Goal: Information Seeking & Learning: Learn about a topic

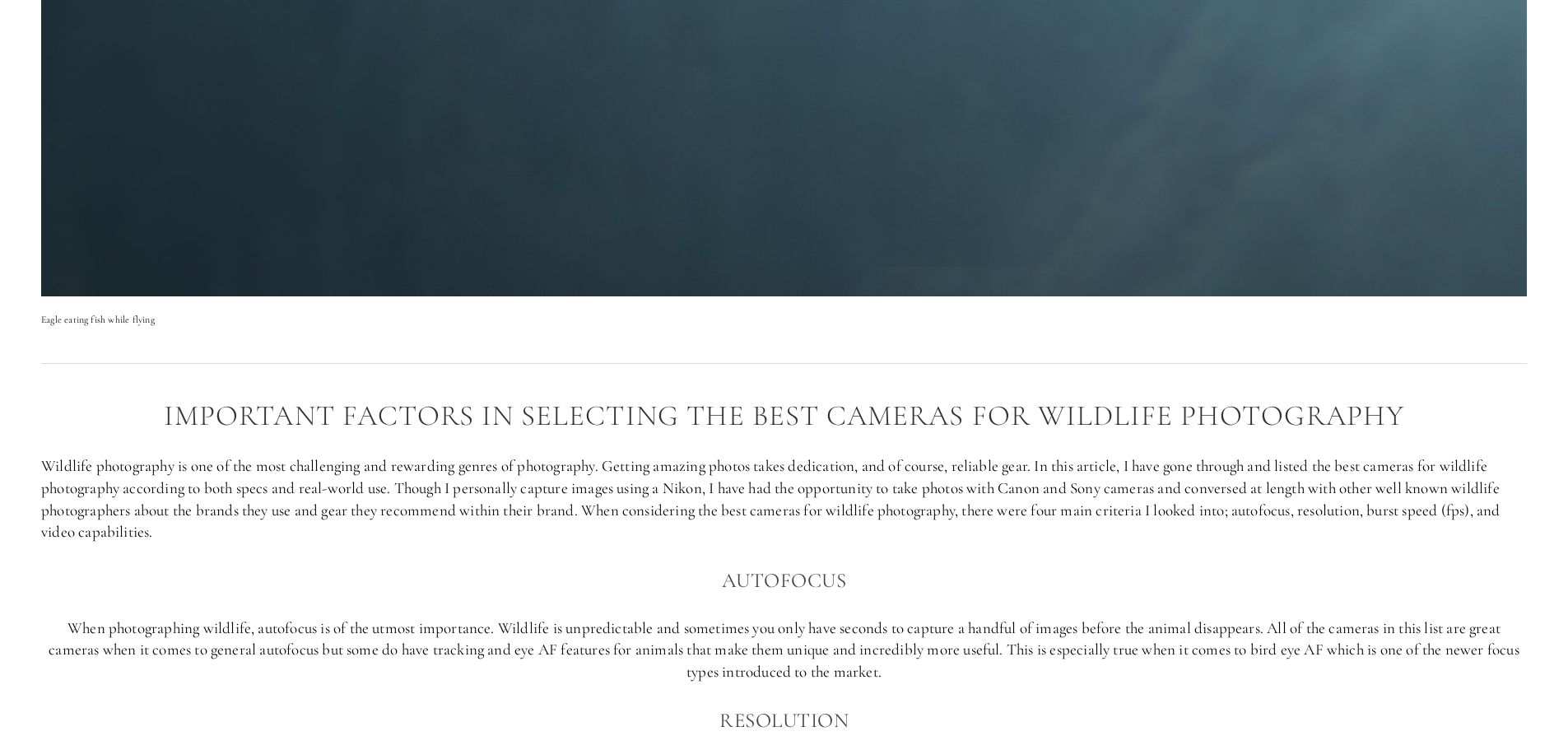
scroll to position [1482, 0]
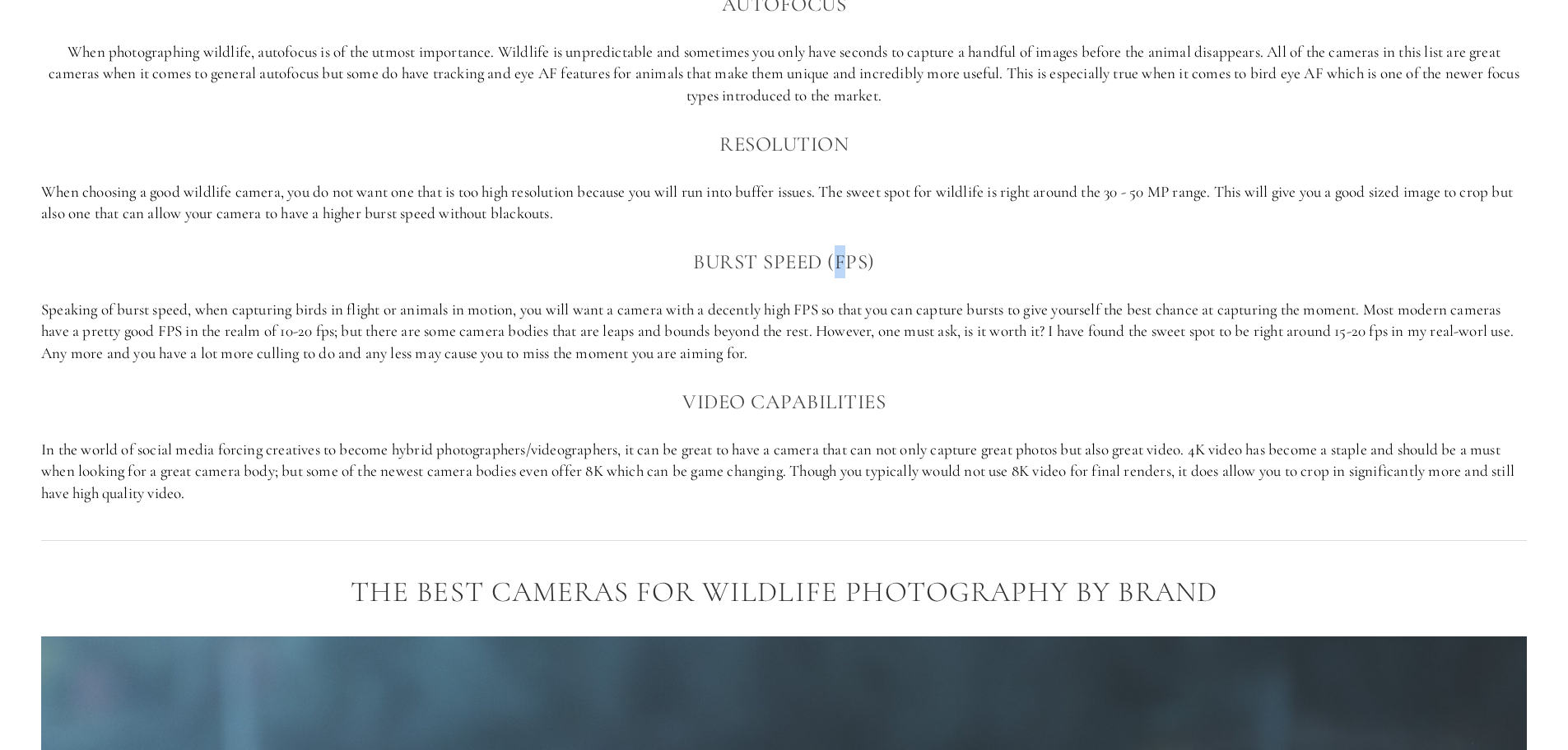
click at [847, 272] on h3 "Burst Speed (FPS)" at bounding box center [784, 262] width 1486 height 33
drag, startPoint x: 677, startPoint y: 275, endPoint x: 781, endPoint y: 265, distance: 104.5
click at [781, 265] on h3 "Burst Speed (FPS)" at bounding box center [784, 262] width 1486 height 33
click at [837, 254] on h3 "Burst Speed (FPS)" at bounding box center [784, 262] width 1486 height 33
drag, startPoint x: 707, startPoint y: 141, endPoint x: 732, endPoint y: 141, distance: 25.0
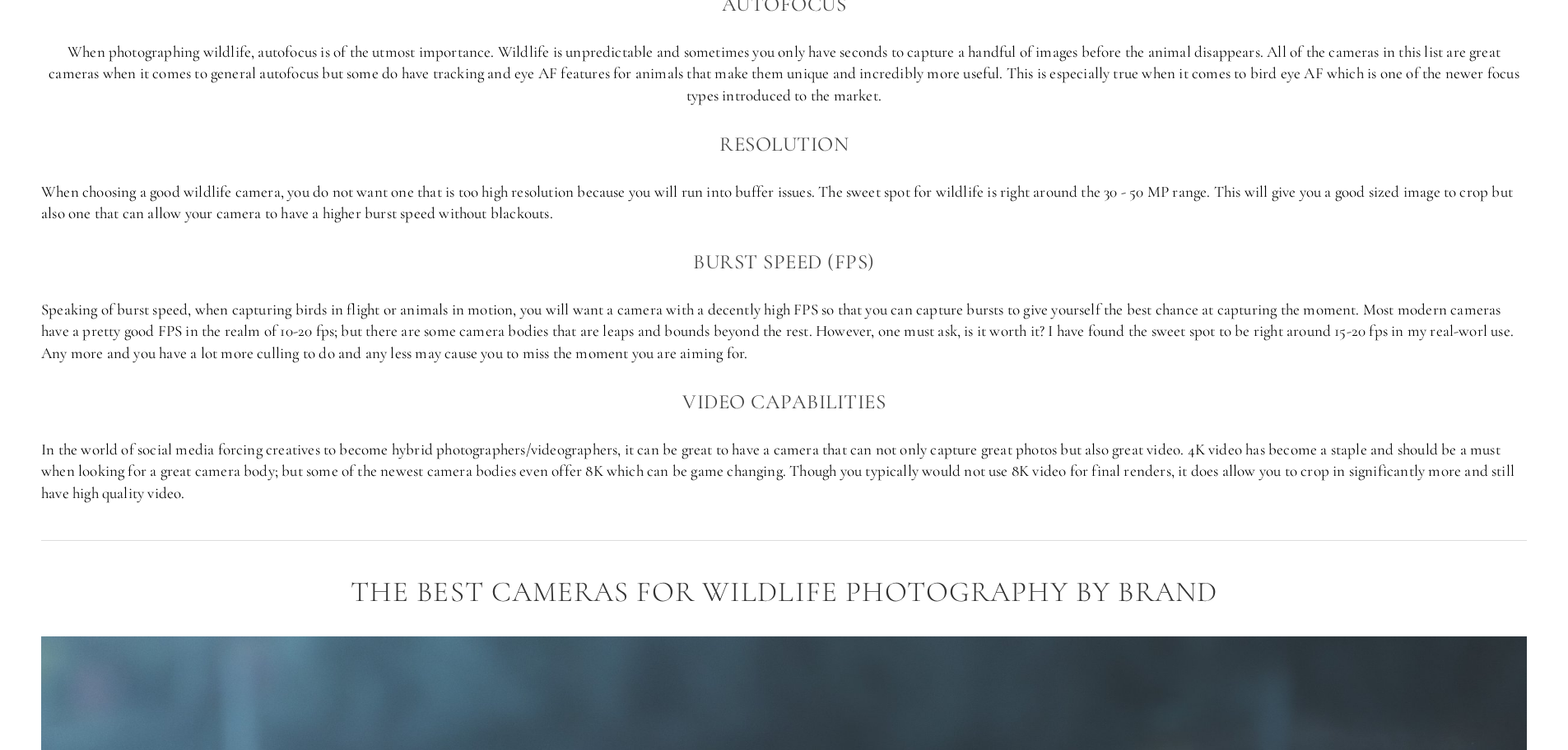
click at [732, 140] on h3 "Resolution" at bounding box center [784, 144] width 1486 height 33
click at [770, 171] on div "Important factors in selecting the best cameras for Wildlife photography Wildli…" at bounding box center [784, 163] width 1486 height 680
drag, startPoint x: 679, startPoint y: 148, endPoint x: 732, endPoint y: 120, distance: 59.9
click at [732, 120] on div "Important factors in selecting the best cameras for Wildlife photography Wildli…" at bounding box center [784, 163] width 1486 height 680
click at [754, 127] on h3 "Resolution" at bounding box center [784, 144] width 1486 height 33
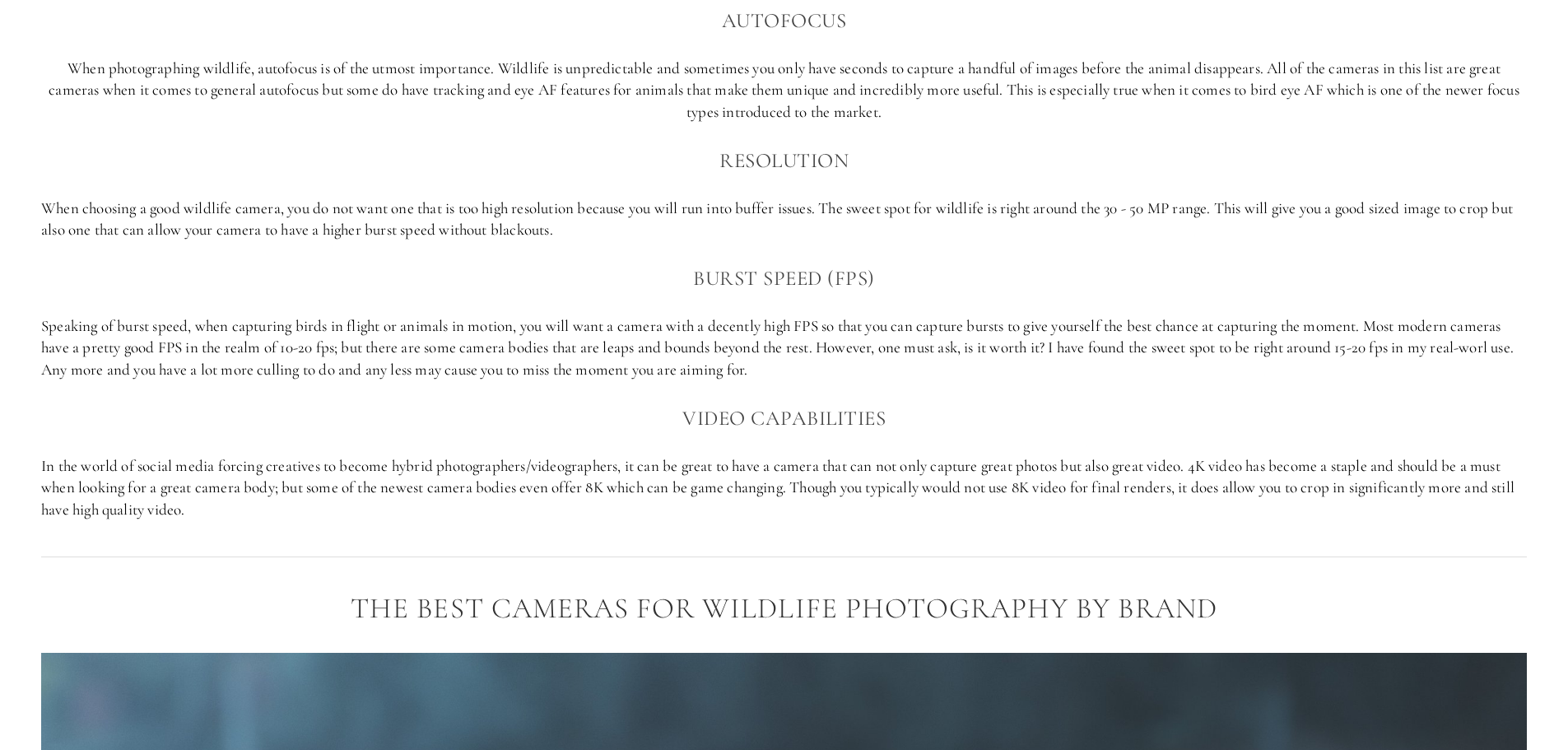
scroll to position [1400, 0]
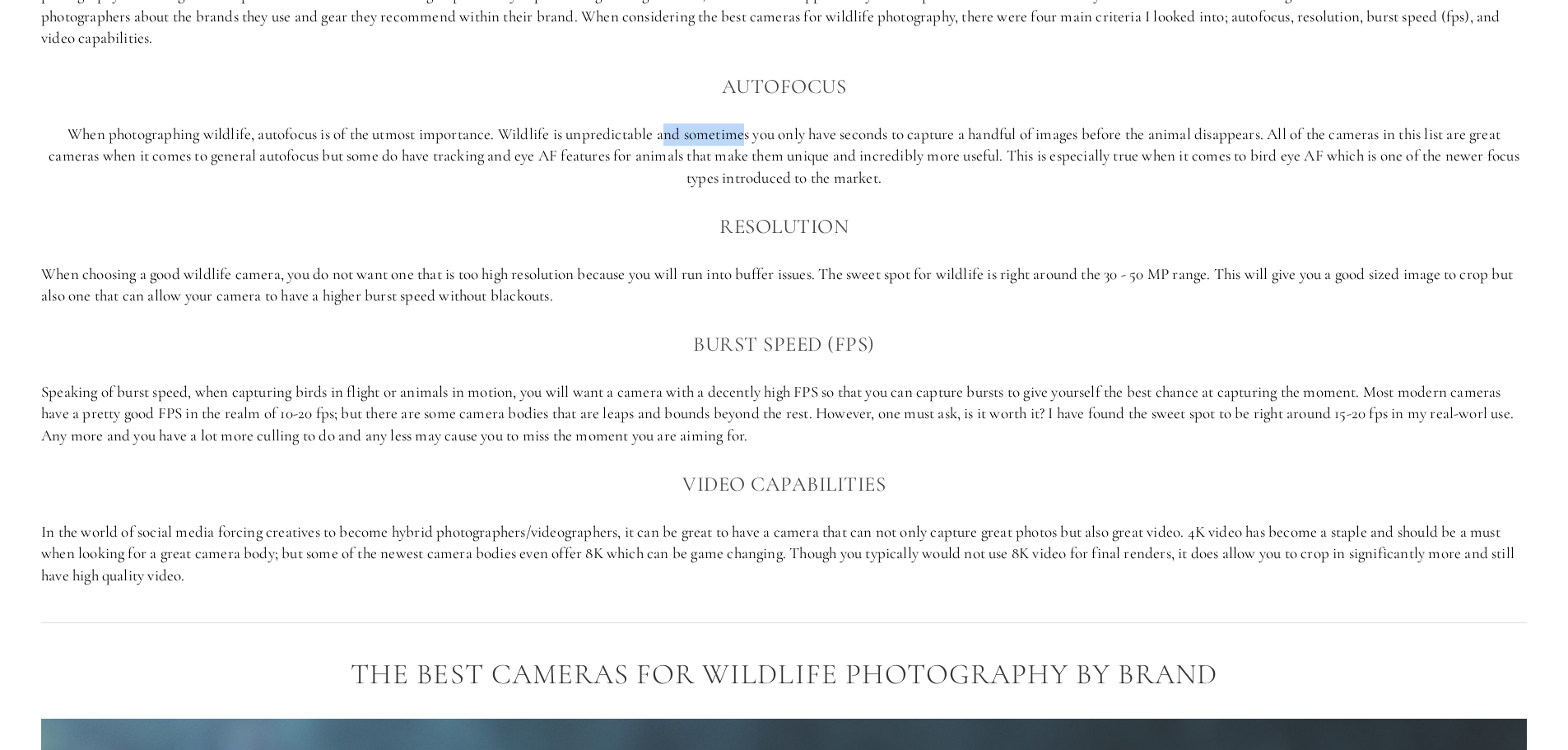
drag, startPoint x: 659, startPoint y: 139, endPoint x: 742, endPoint y: 134, distance: 83.2
click at [742, 134] on p "When photographing wildlife, autofocus is of the utmost importance. Wildlife is…" at bounding box center [784, 155] width 1486 height 65
click at [753, 132] on p "When photographing wildlife, autofocus is of the utmost importance. Wildlife is…" at bounding box center [784, 155] width 1486 height 65
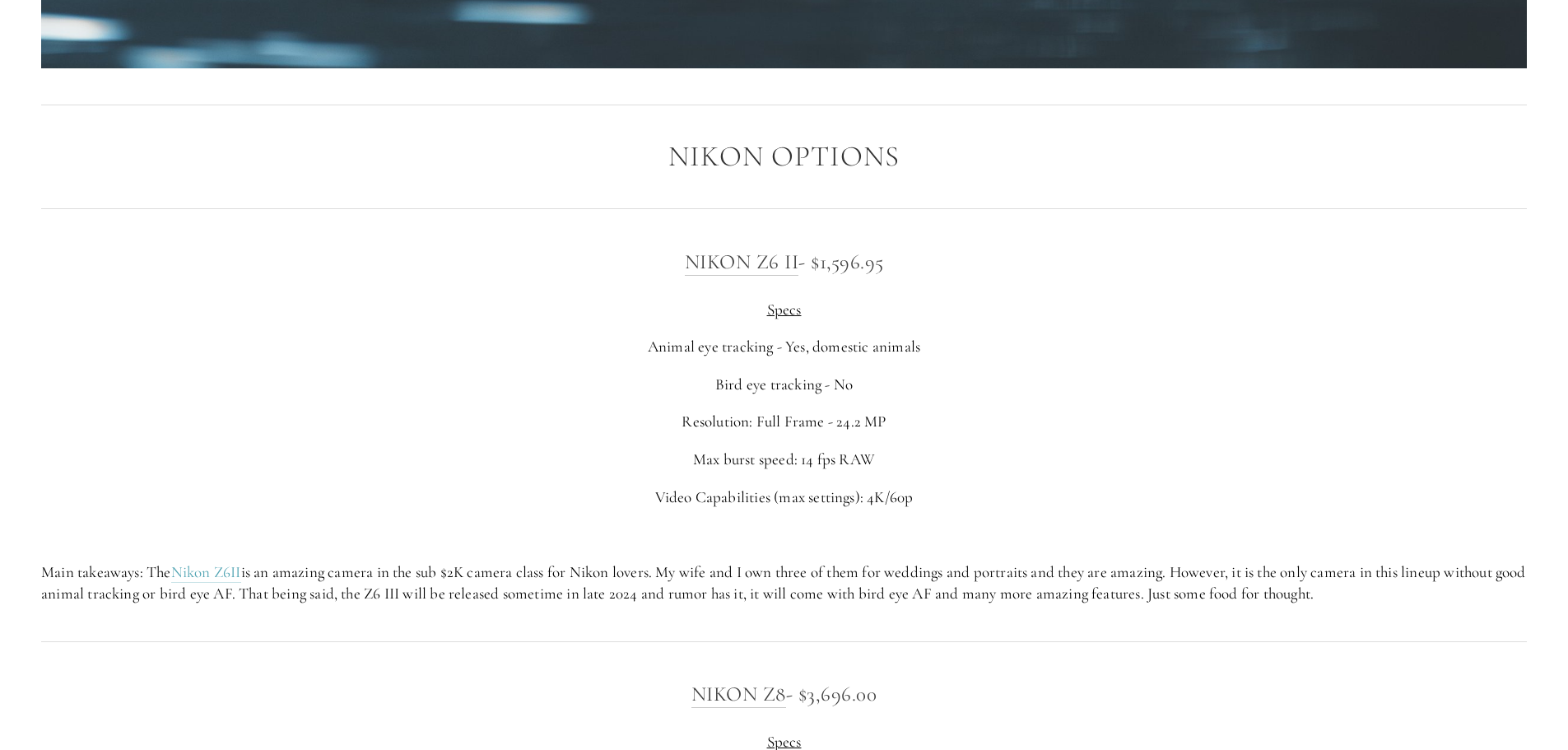
scroll to position [2881, 0]
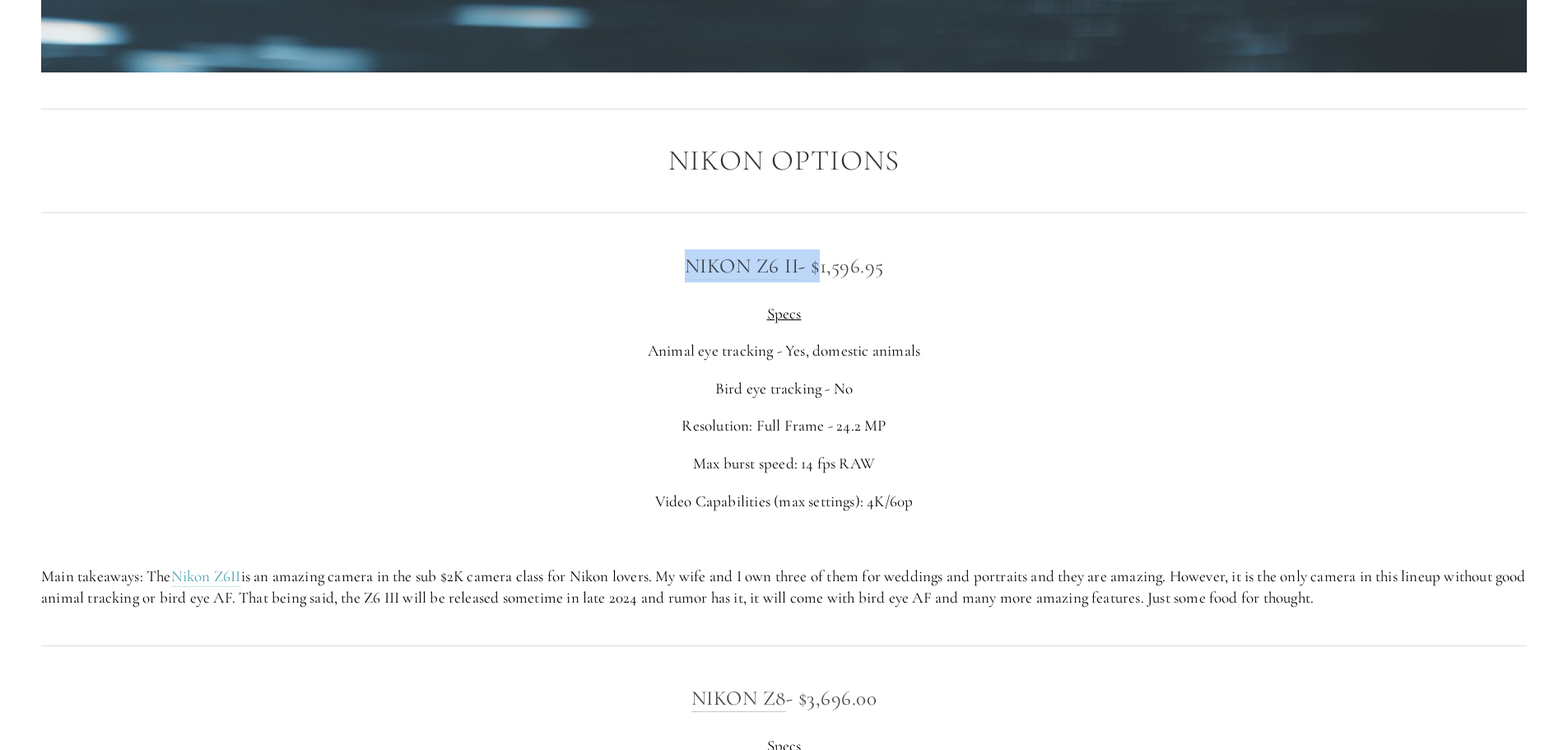
drag, startPoint x: 670, startPoint y: 247, endPoint x: 812, endPoint y: 257, distance: 142.4
click at [812, 257] on div "Nikon Z6 II - $1,596.95 Specs Animal eye tracking - Yes, domestic animals Bird …" at bounding box center [784, 430] width 1514 height 388
click at [887, 258] on h3 "Nikon Z6 II - $1,596.95" at bounding box center [784, 266] width 1486 height 33
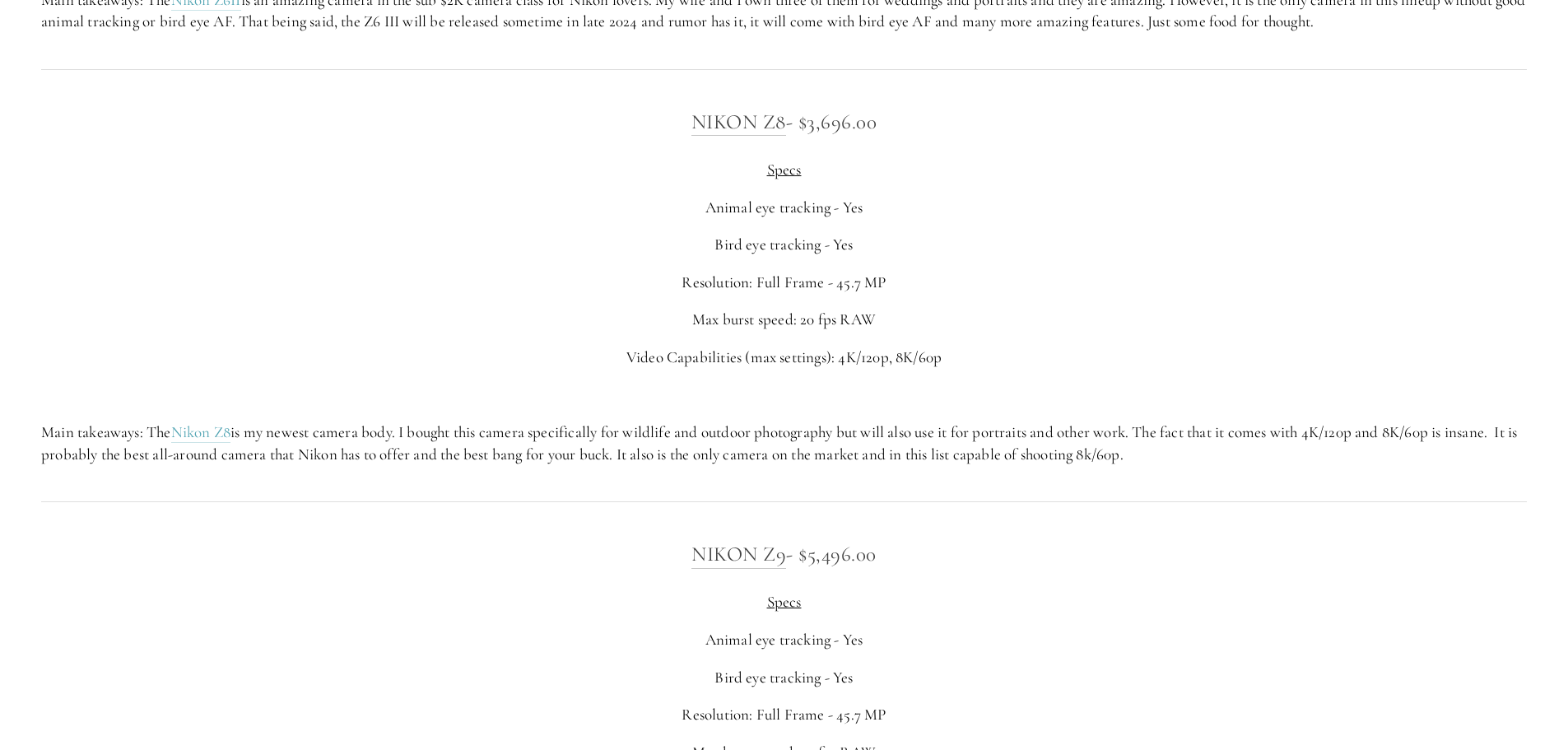
scroll to position [3622, 0]
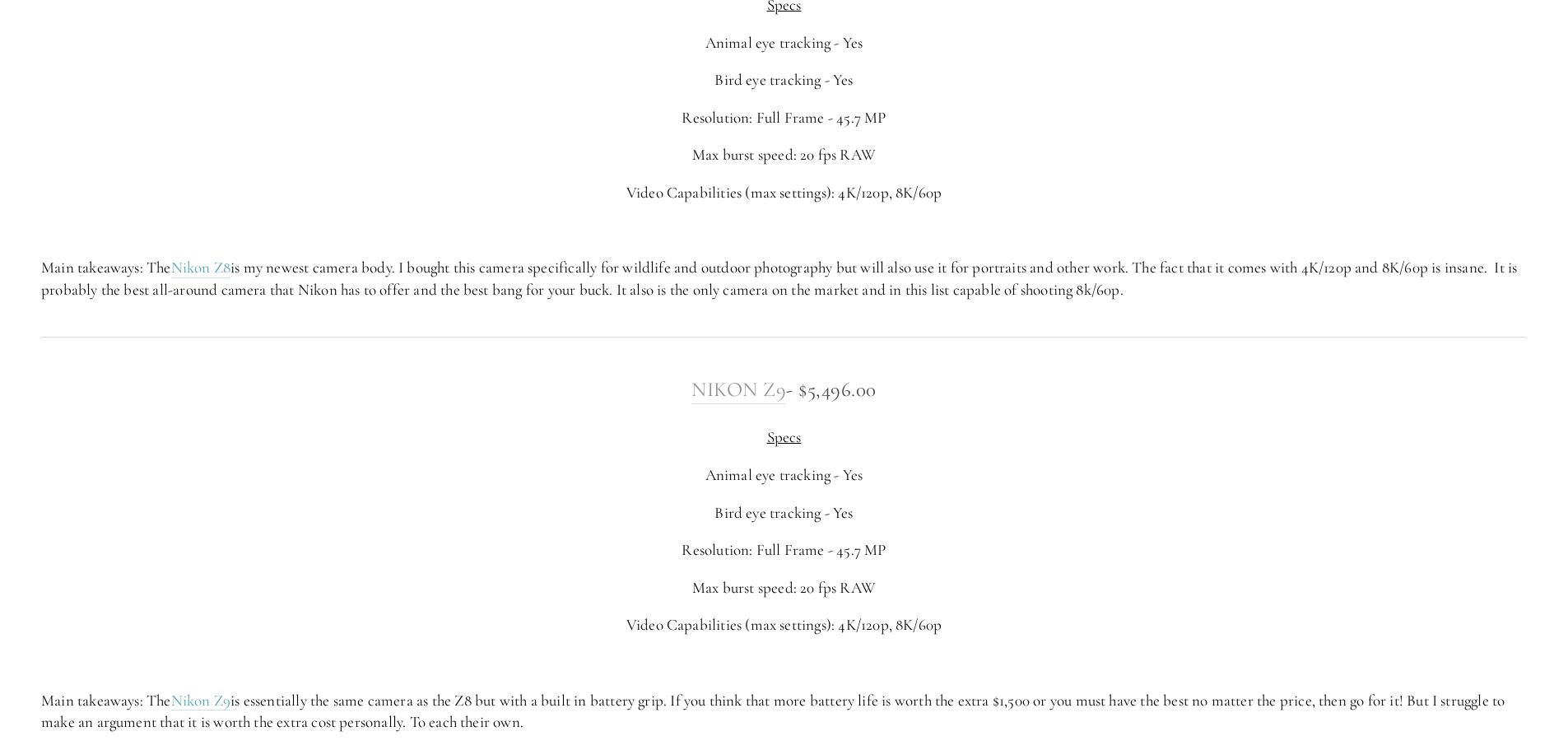
click at [781, 389] on link "Nikon Z9" at bounding box center [739, 390] width 94 height 26
click at [933, 409] on div "Nikon Z9 - $5,496.00 Specs Animal eye tracking - Yes Bird eye tracking - Yes Re…" at bounding box center [784, 553] width 1486 height 360
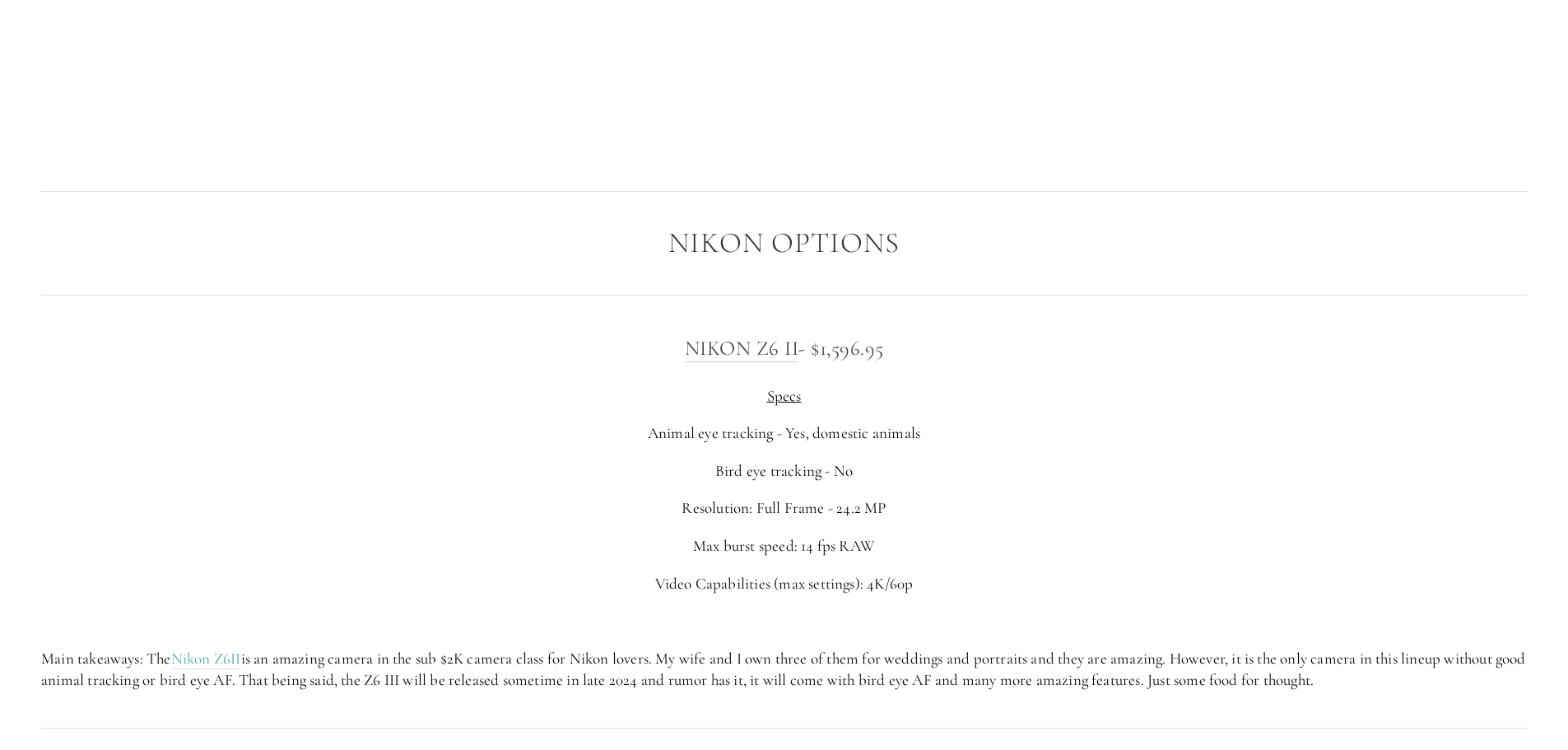
scroll to position [3375, 0]
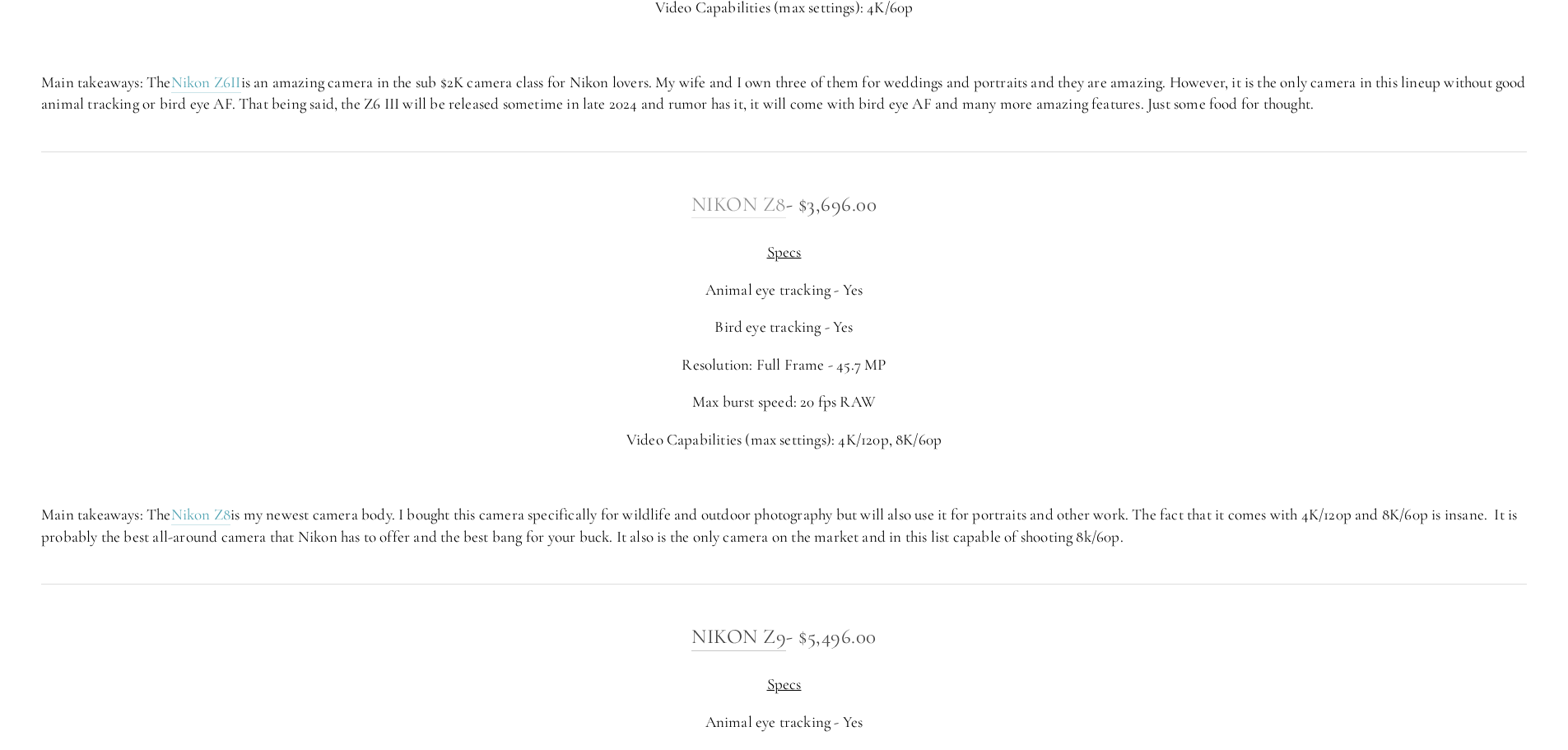
click at [745, 213] on link "Nikon Z8" at bounding box center [739, 205] width 94 height 26
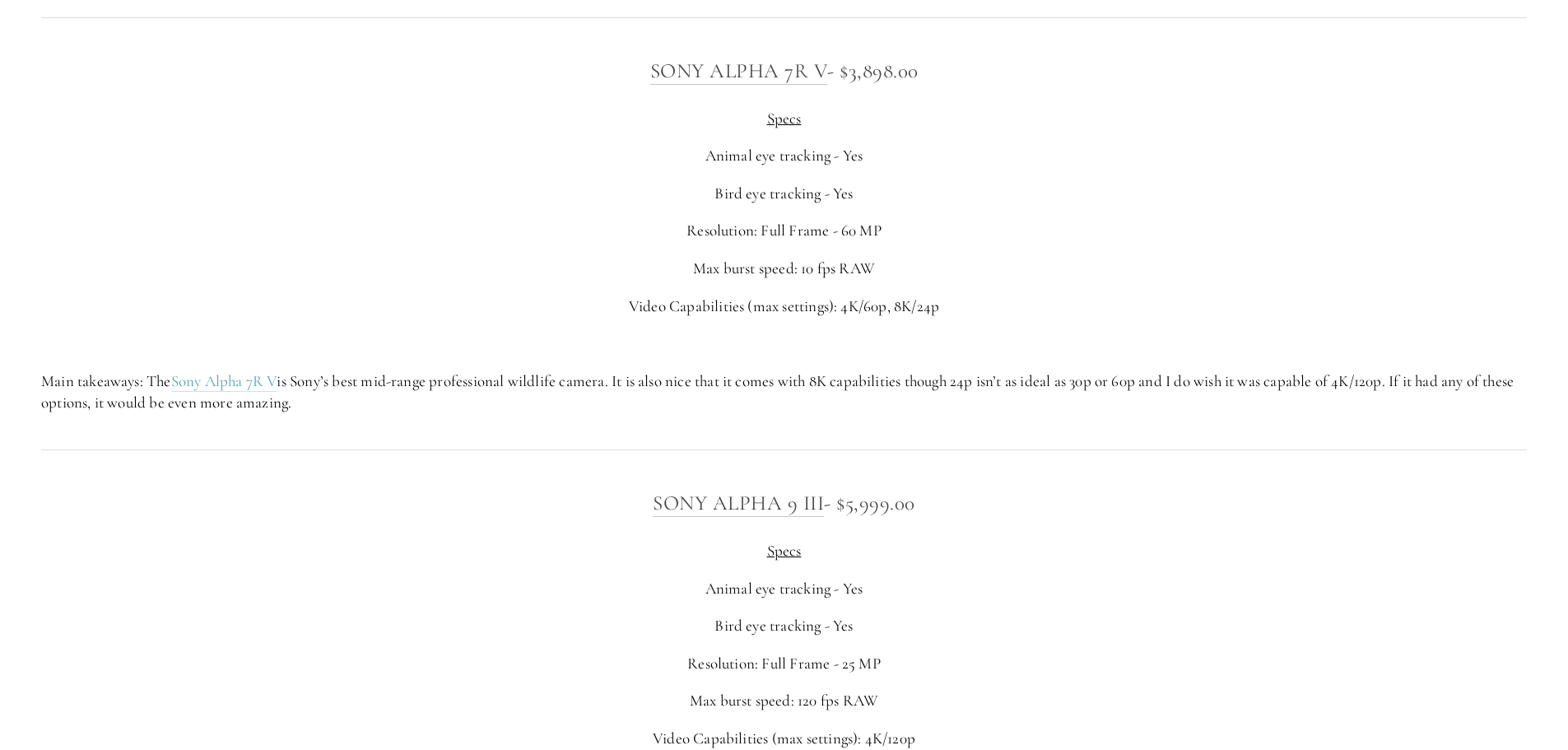
scroll to position [4924, 0]
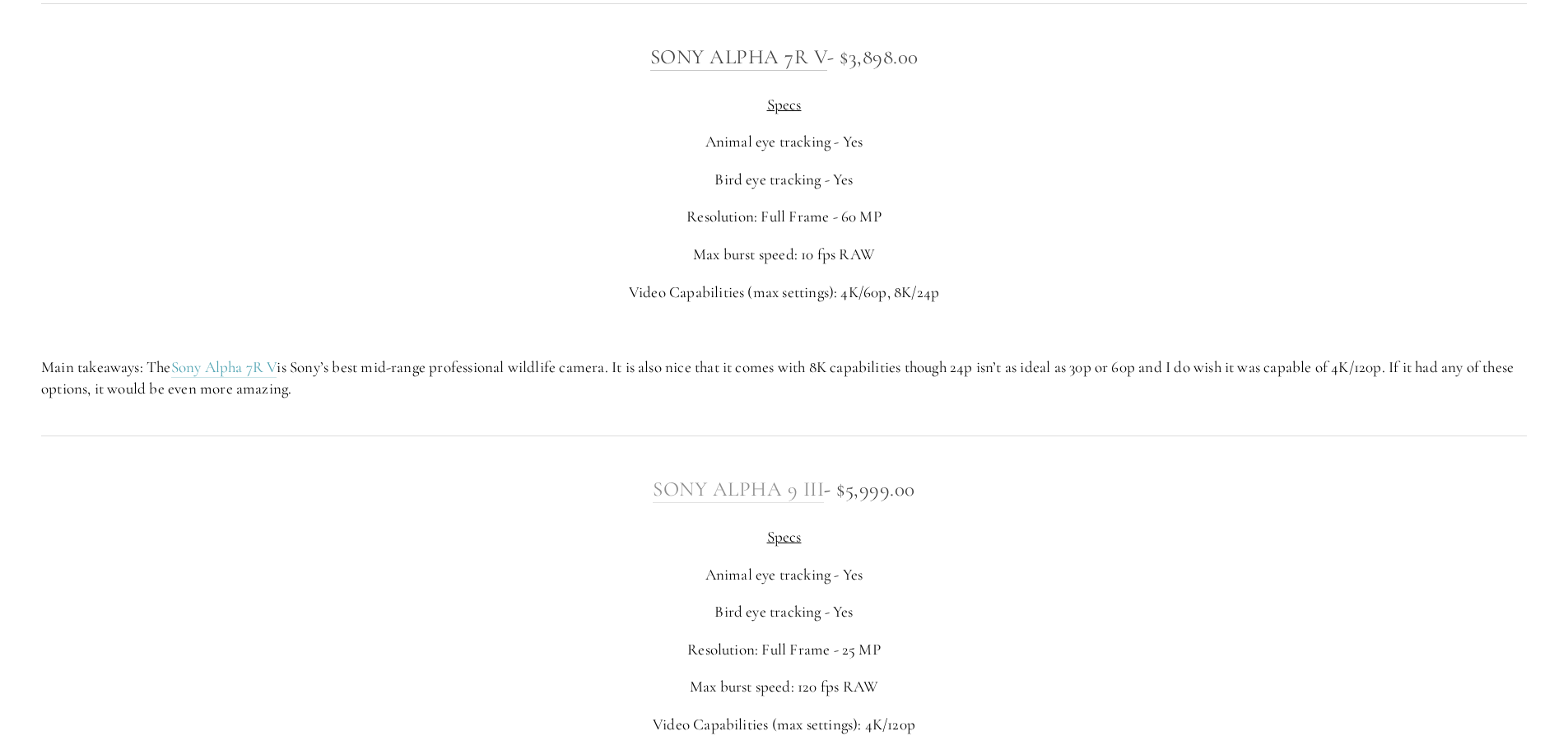
click at [783, 492] on link "Sony Alpha 9 III" at bounding box center [739, 490] width 171 height 26
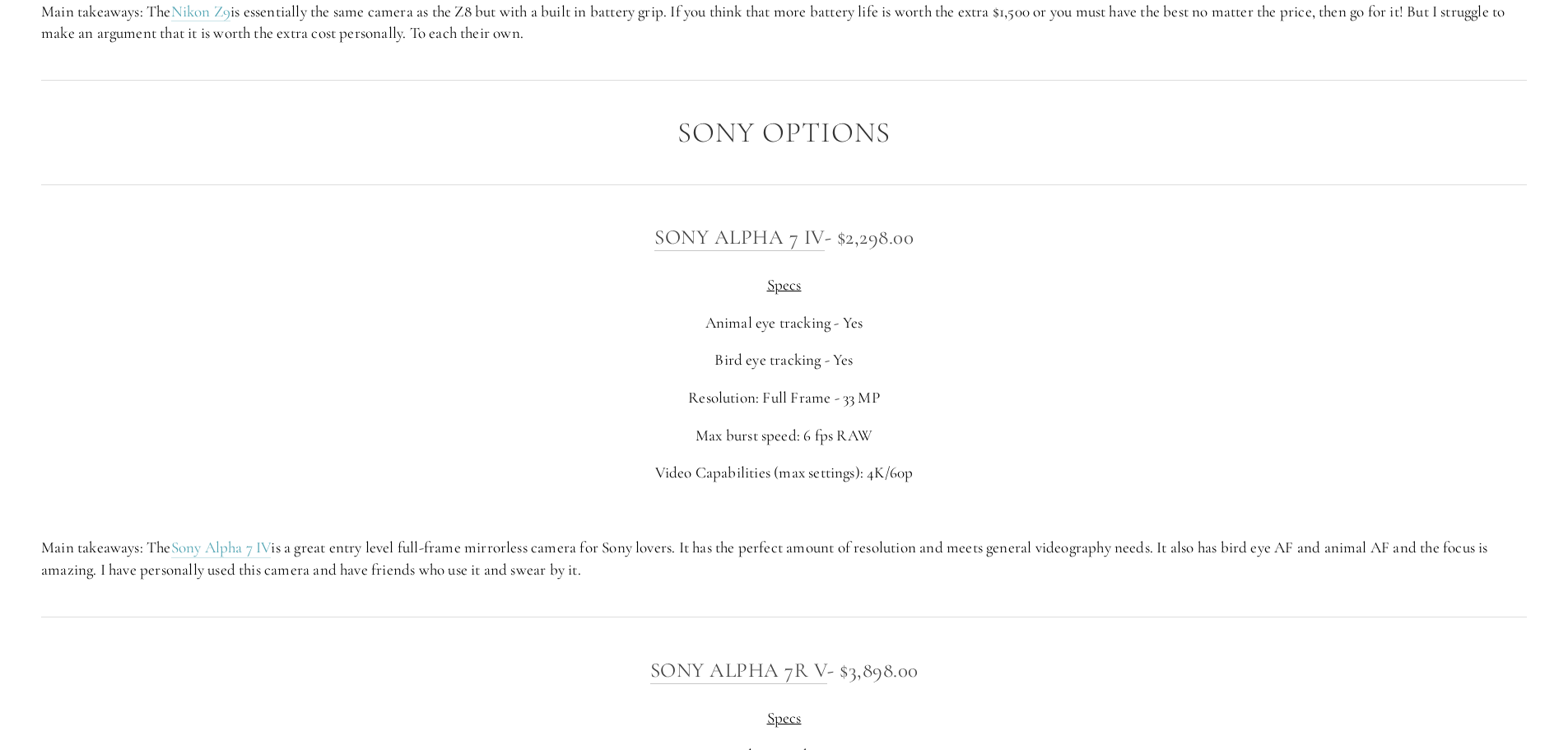
scroll to position [4281, 0]
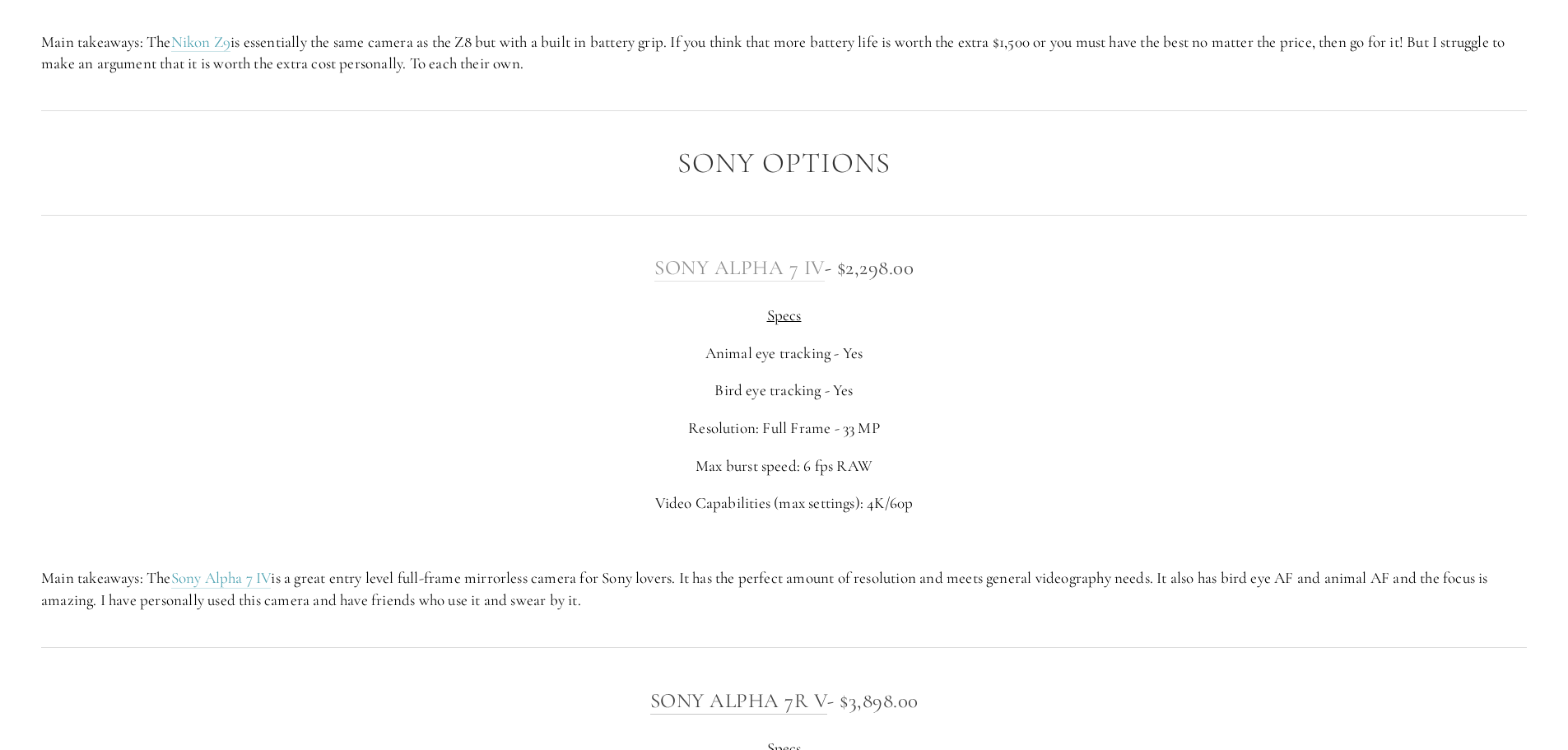
click at [768, 265] on link "Sony Alpha 7 IV" at bounding box center [739, 268] width 170 height 26
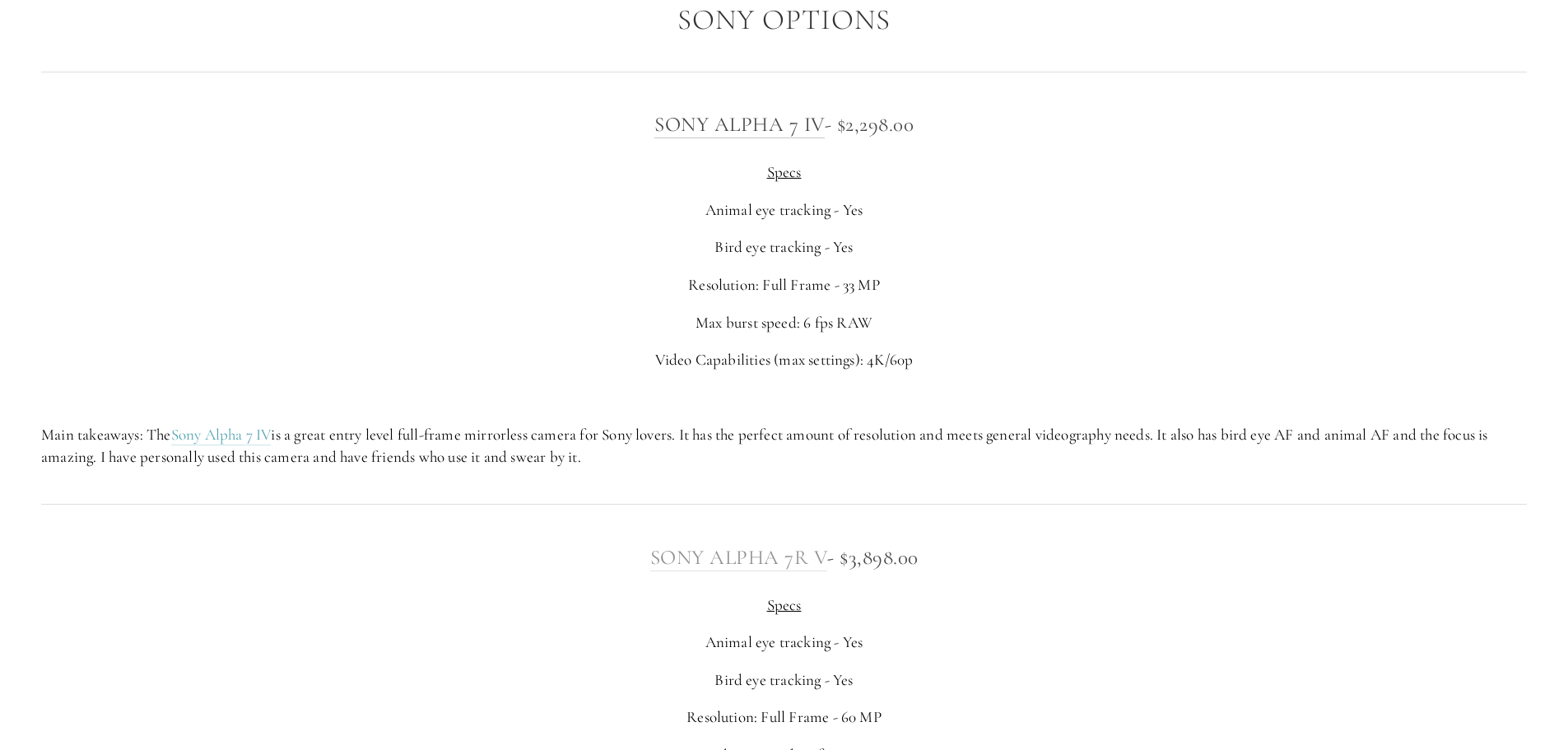
scroll to position [4430, 0]
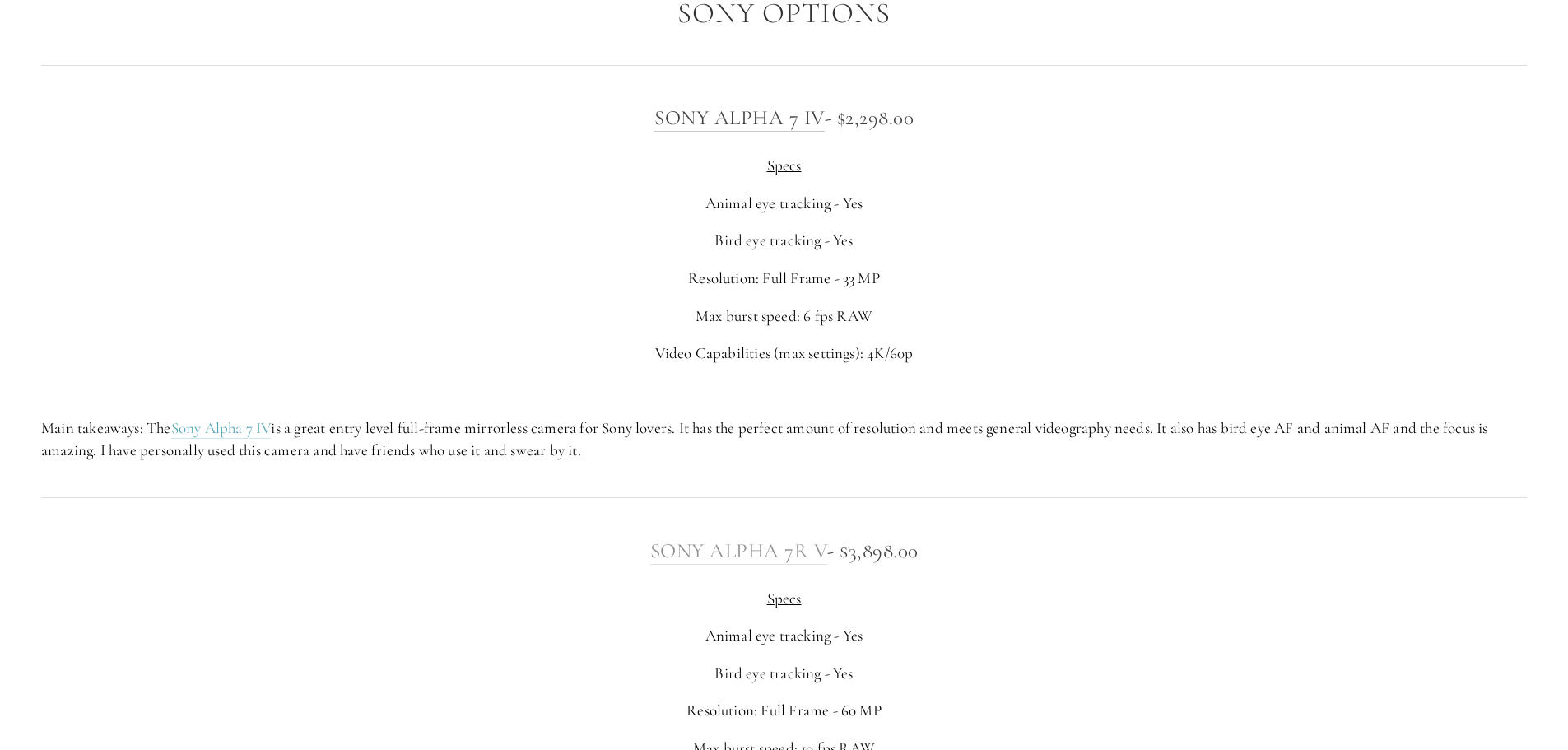
click at [767, 554] on link "Sony Alpha 7R V" at bounding box center [739, 552] width 178 height 26
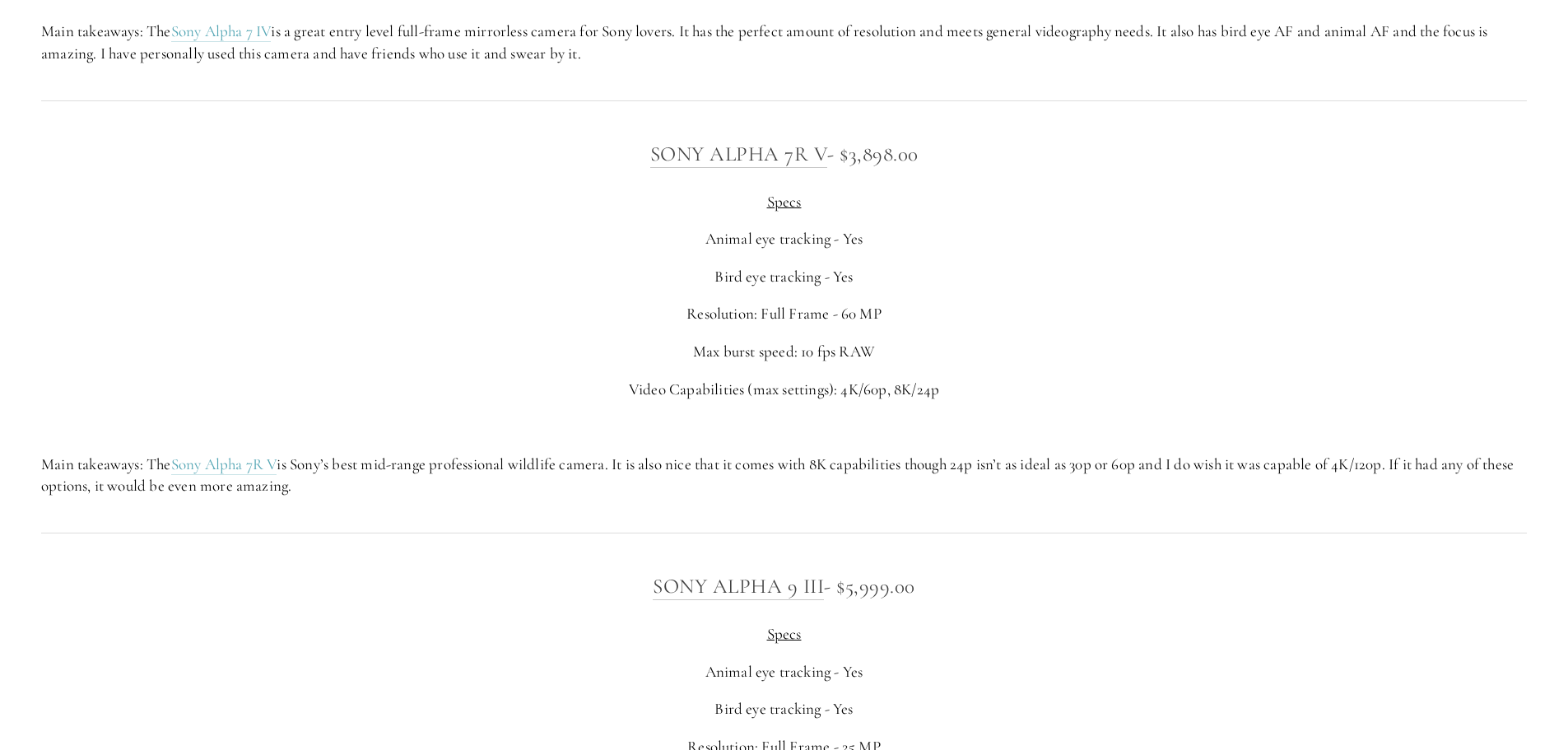
scroll to position [4415, 0]
